Goal: Check status

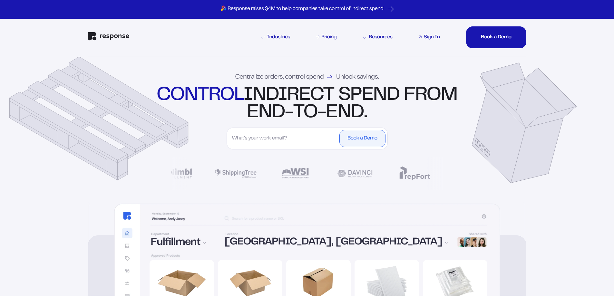
click at [429, 39] on div "Sign In" at bounding box center [432, 37] width 16 height 5
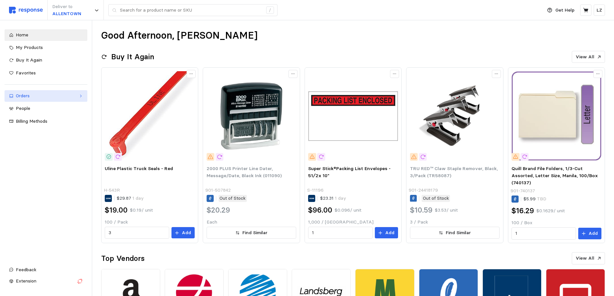
click at [37, 94] on div "Orders" at bounding box center [46, 96] width 60 height 7
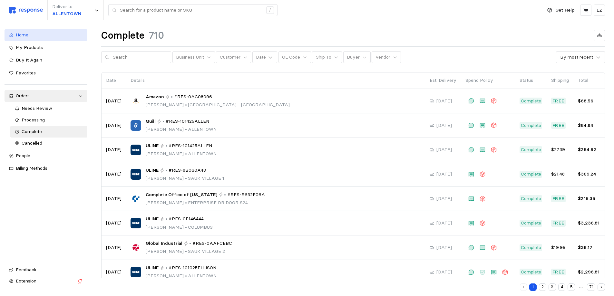
click at [19, 36] on span "Home" at bounding box center [22, 35] width 13 height 6
